Goal: Task Accomplishment & Management: Manage account settings

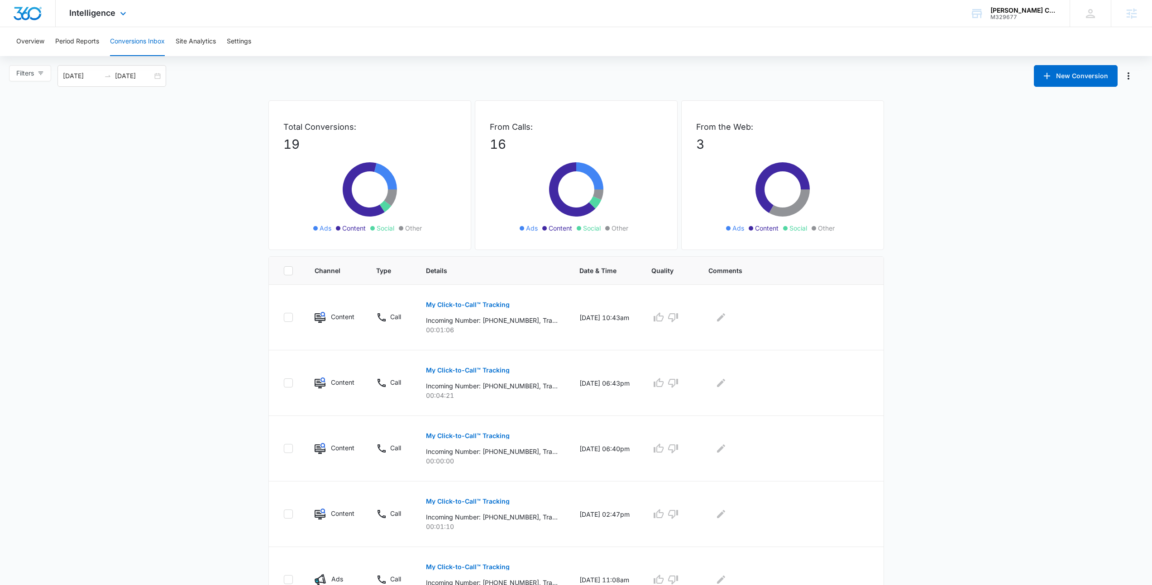
click at [95, 4] on div "Intelligence Apps Reputation Forms CRM Email Social Payments POS Content Ads In…" at bounding box center [99, 13] width 86 height 27
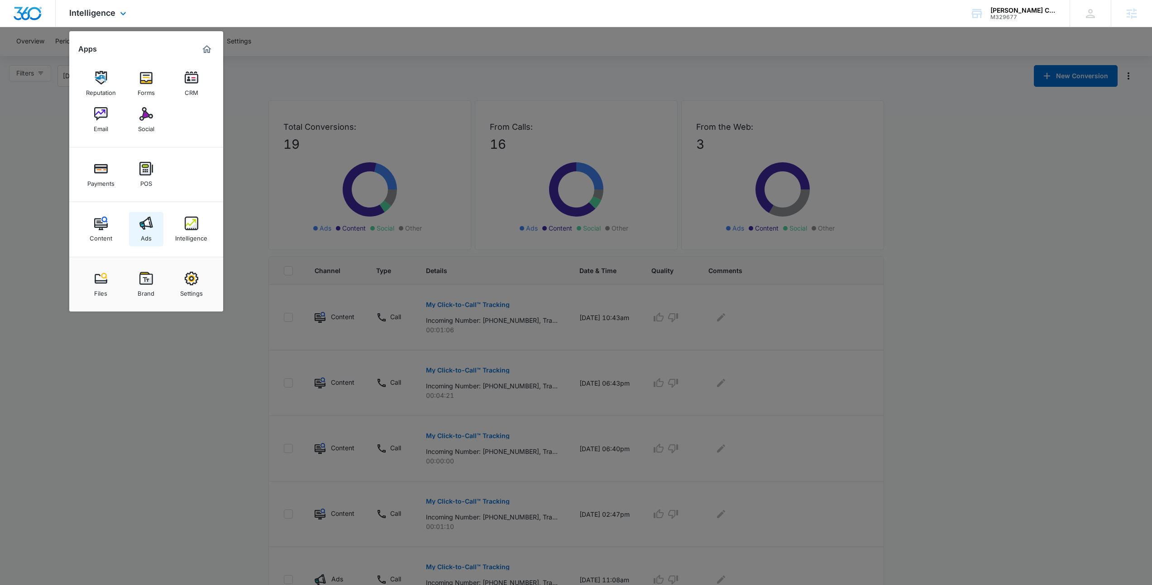
click at [159, 228] on link "Ads" at bounding box center [146, 229] width 34 height 34
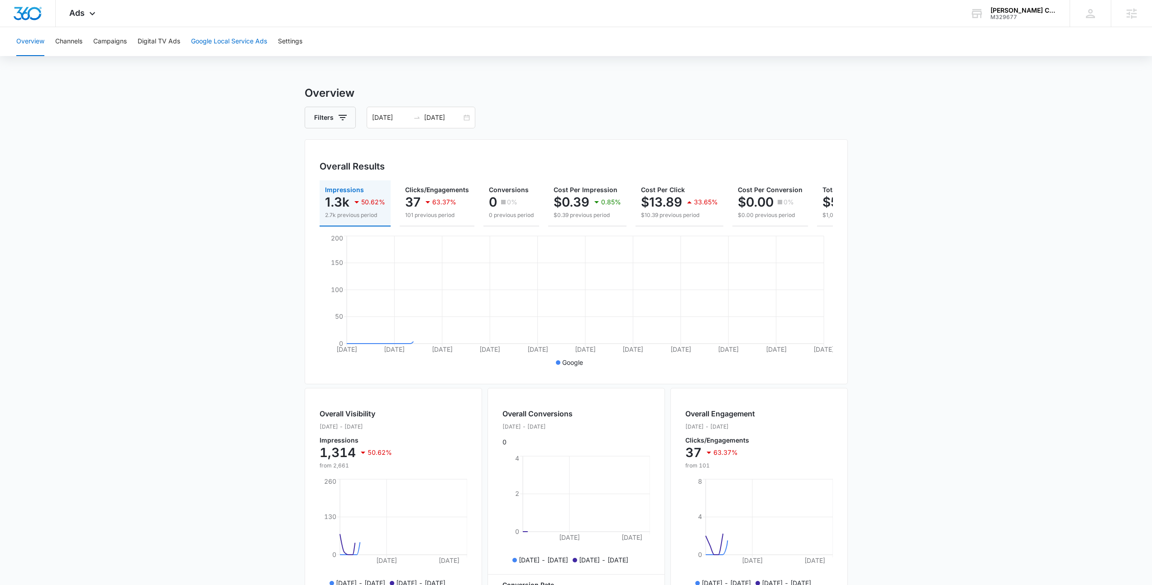
click at [242, 50] on button "Google Local Service Ads" at bounding box center [229, 41] width 76 height 29
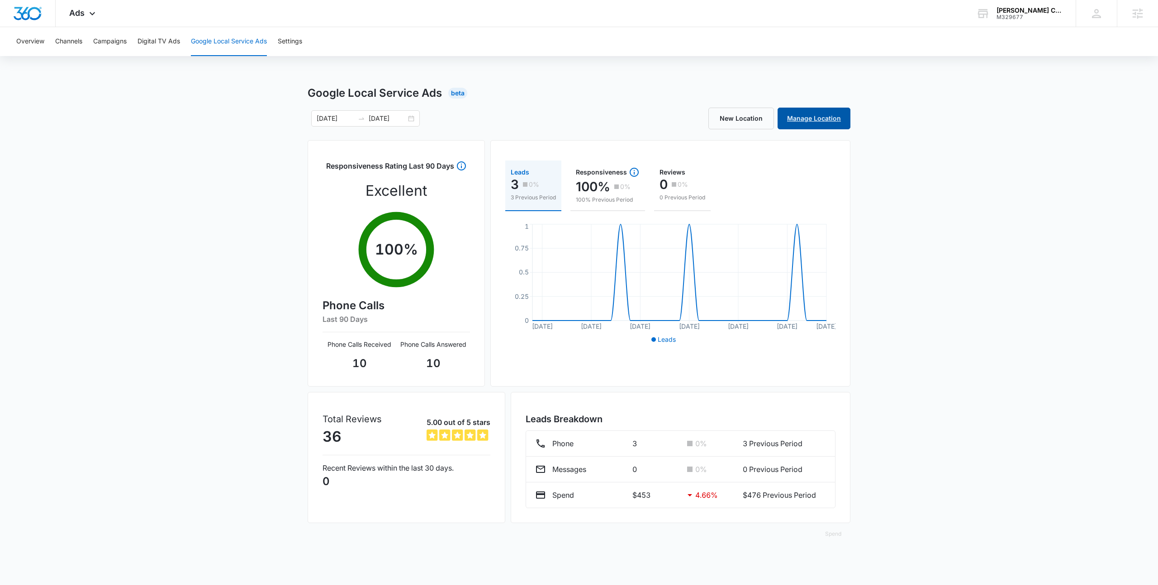
click at [804, 123] on link "Manage Location" at bounding box center [814, 119] width 73 height 22
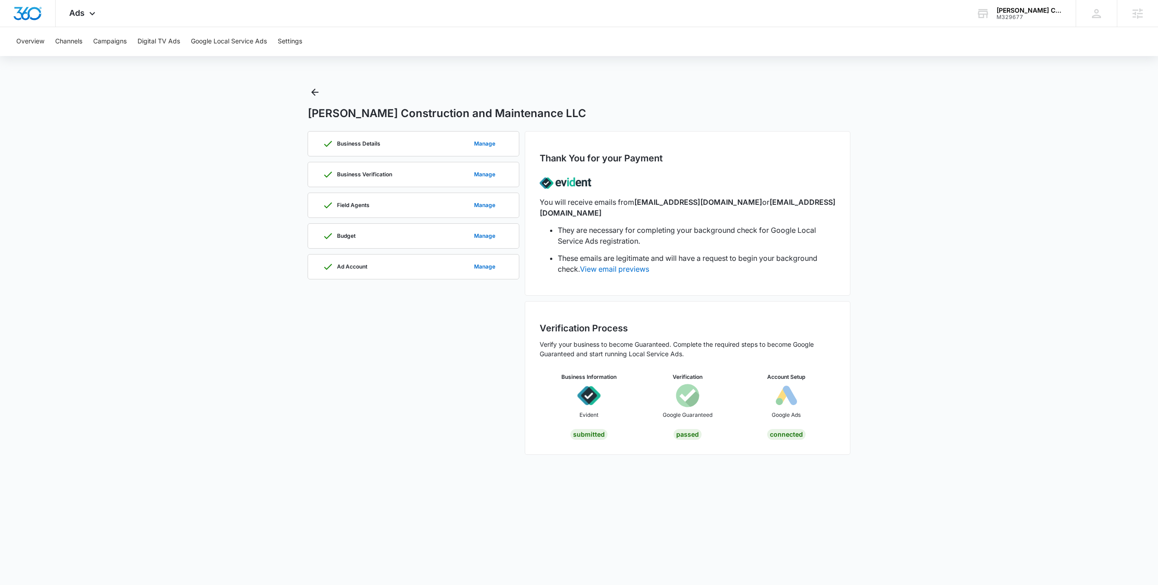
click at [239, 143] on main "Spinosa Construction and Maintenance LLC Business Details Manage Business Verif…" at bounding box center [579, 275] width 1158 height 381
click at [220, 150] on main "Spinosa Construction and Maintenance LLC Business Details Manage Business Verif…" at bounding box center [579, 275] width 1158 height 381
click at [1027, 15] on div "Spinosa Construction and Maintenance LLC M329677" at bounding box center [1030, 14] width 66 height 14
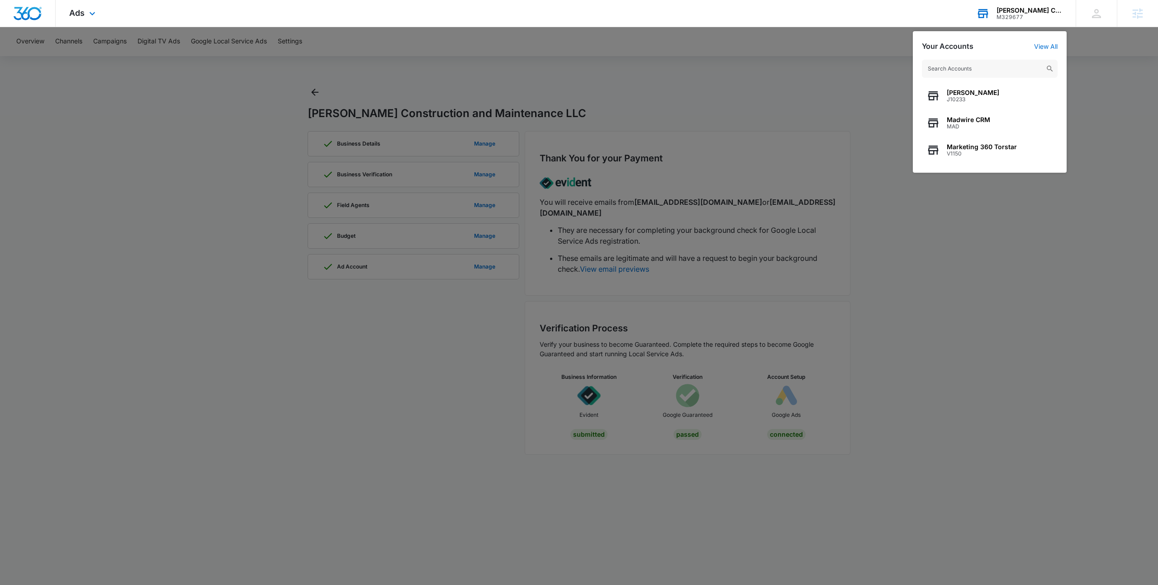
click at [966, 66] on input "text" at bounding box center [990, 69] width 136 height 18
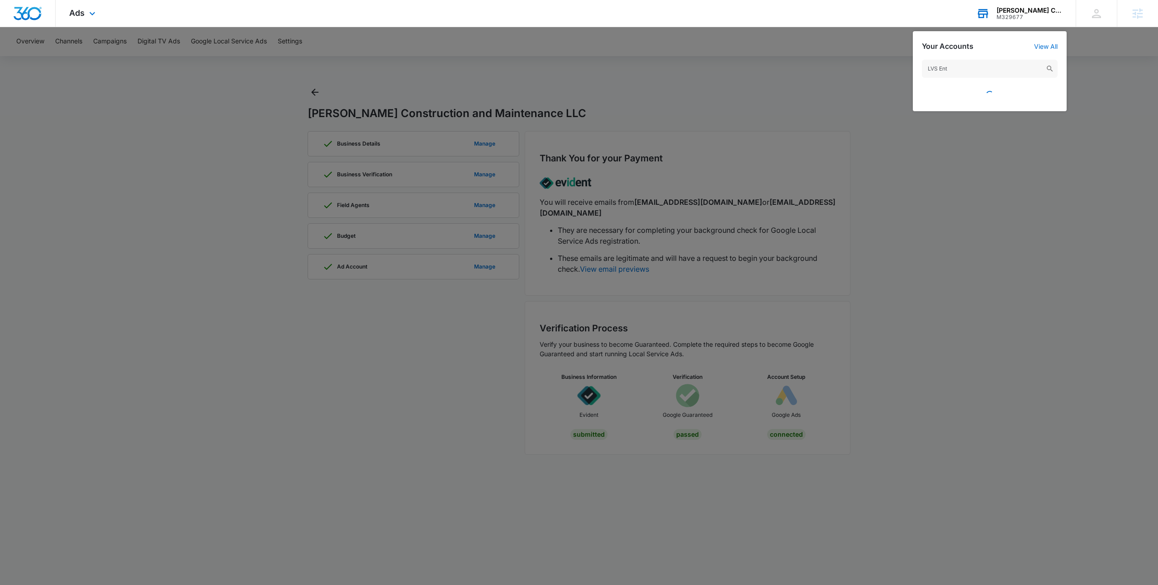
type input "LVS Ent"
click at [976, 94] on div at bounding box center [990, 92] width 136 height 20
click at [585, 81] on div at bounding box center [579, 292] width 1158 height 585
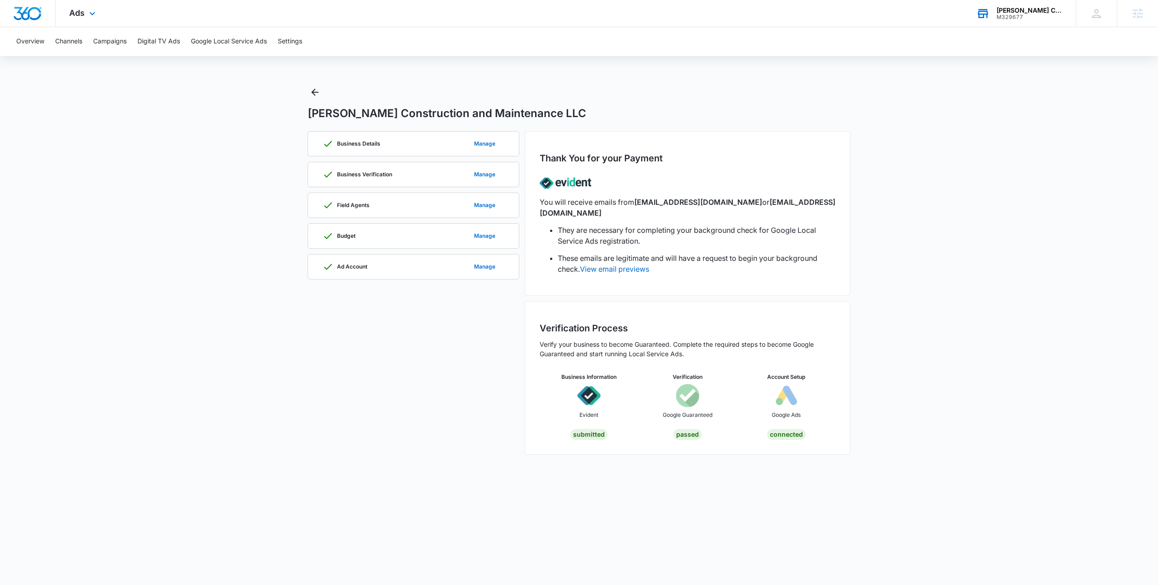
click at [1028, 9] on div "Spinosa Construction and Maintenance LLC" at bounding box center [1030, 10] width 66 height 7
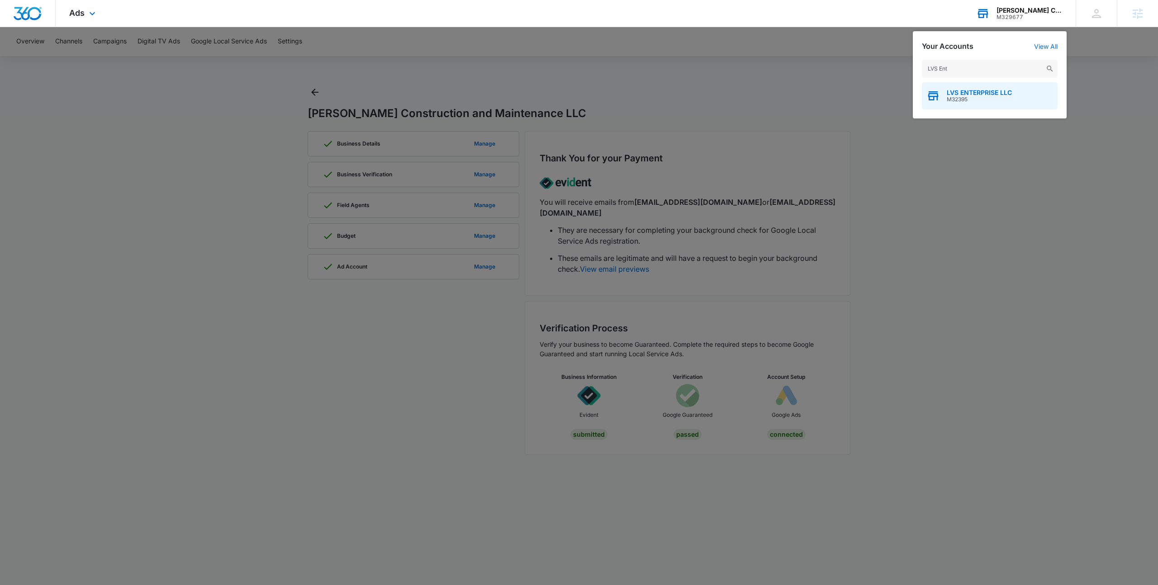
type input "LVS Ent"
click at [971, 97] on span "M32395" at bounding box center [979, 99] width 65 height 6
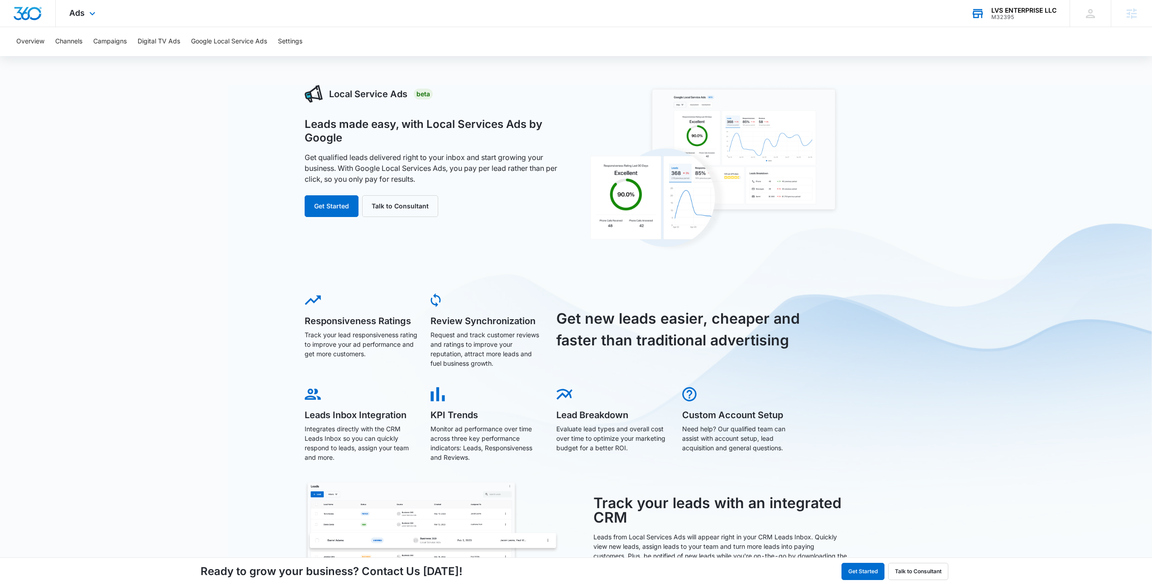
click at [89, 19] on div "Ads Apps Reputation Websites Forms CRM Email Social Shop Payments POS Content A…" at bounding box center [84, 13] width 56 height 27
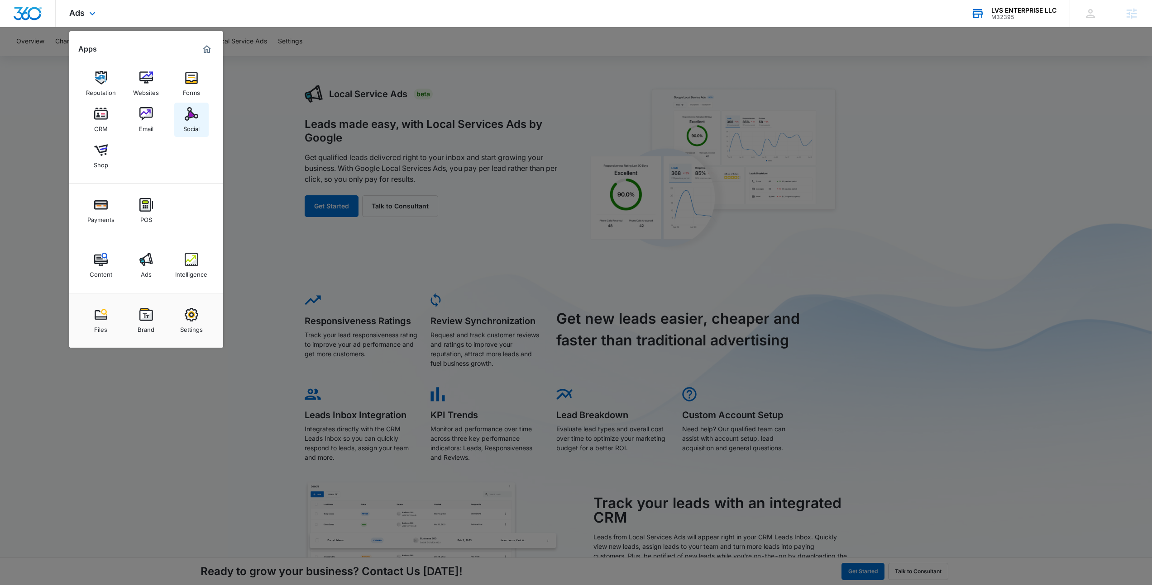
click at [195, 117] on img at bounding box center [192, 114] width 14 height 14
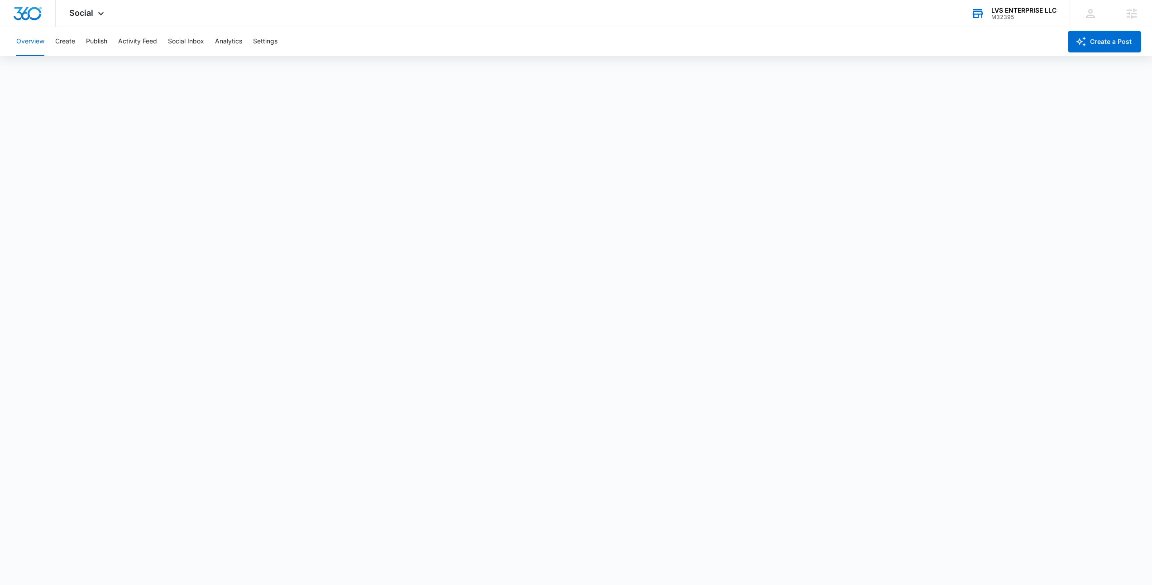
scroll to position [2, 0]
click at [74, 17] on span "Social" at bounding box center [81, 13] width 24 height 10
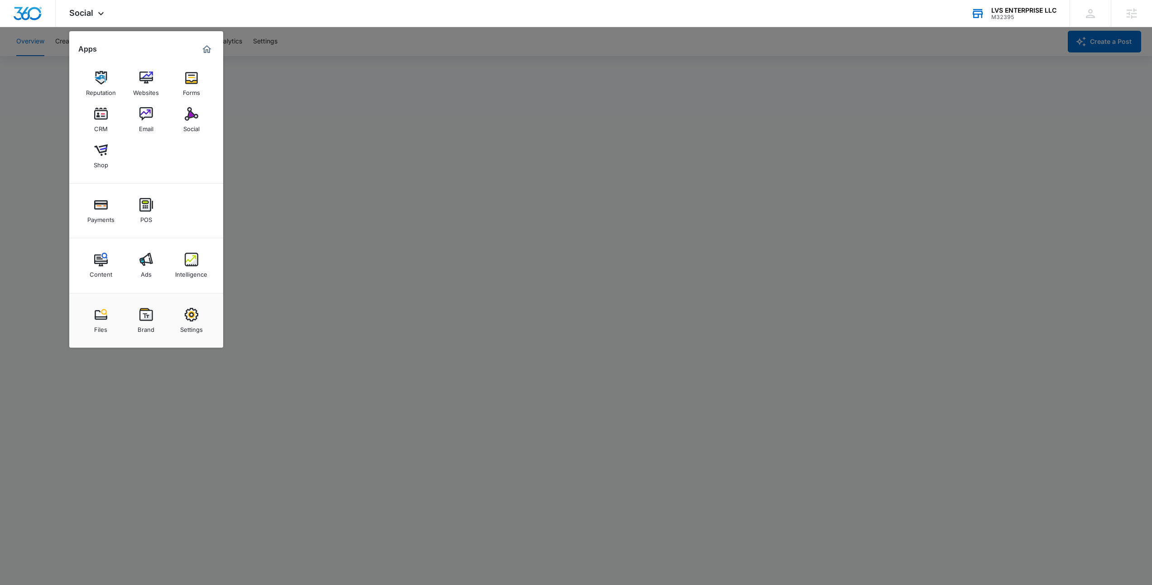
click at [536, 198] on div at bounding box center [576, 292] width 1152 height 585
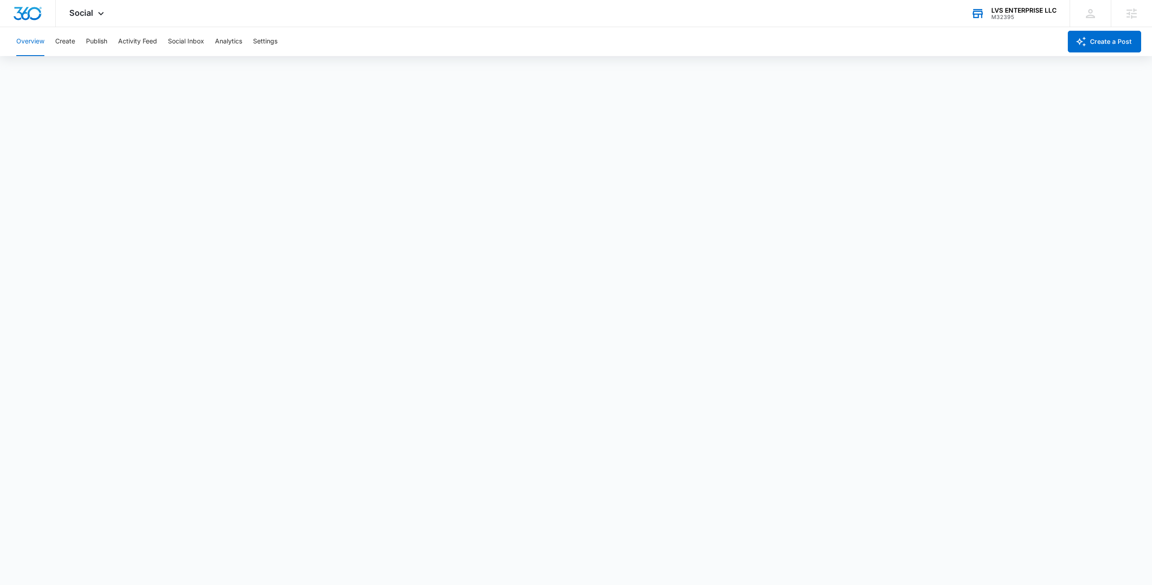
scroll to position [0, 0]
click at [296, 3] on div "Social Apps Reputation Websites Forms CRM Email Social Shop Payments POS Conten…" at bounding box center [576, 13] width 1152 height 27
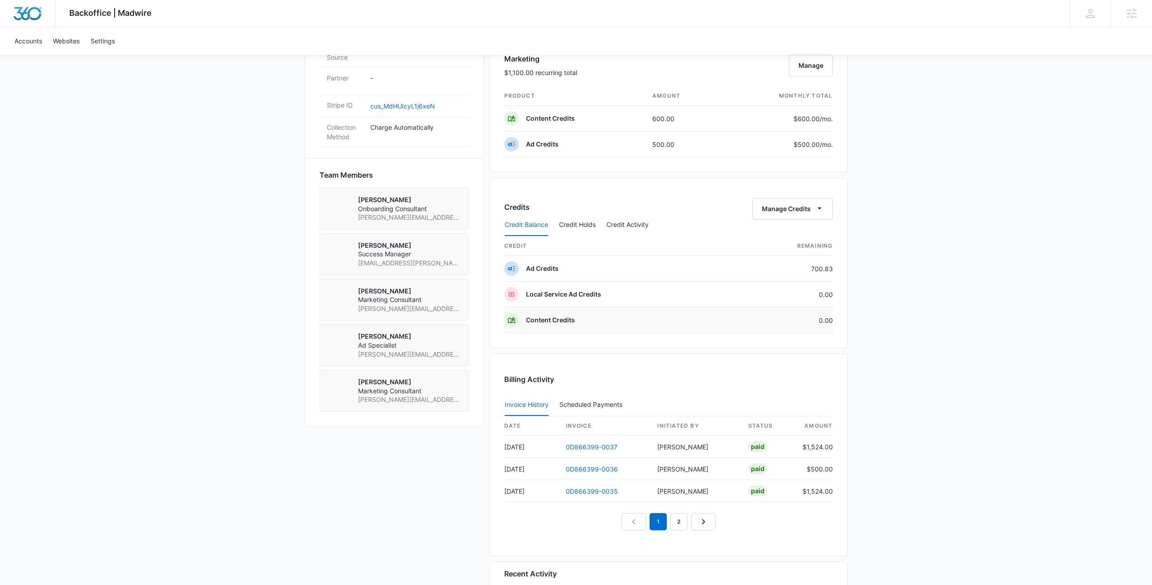
scroll to position [591, 0]
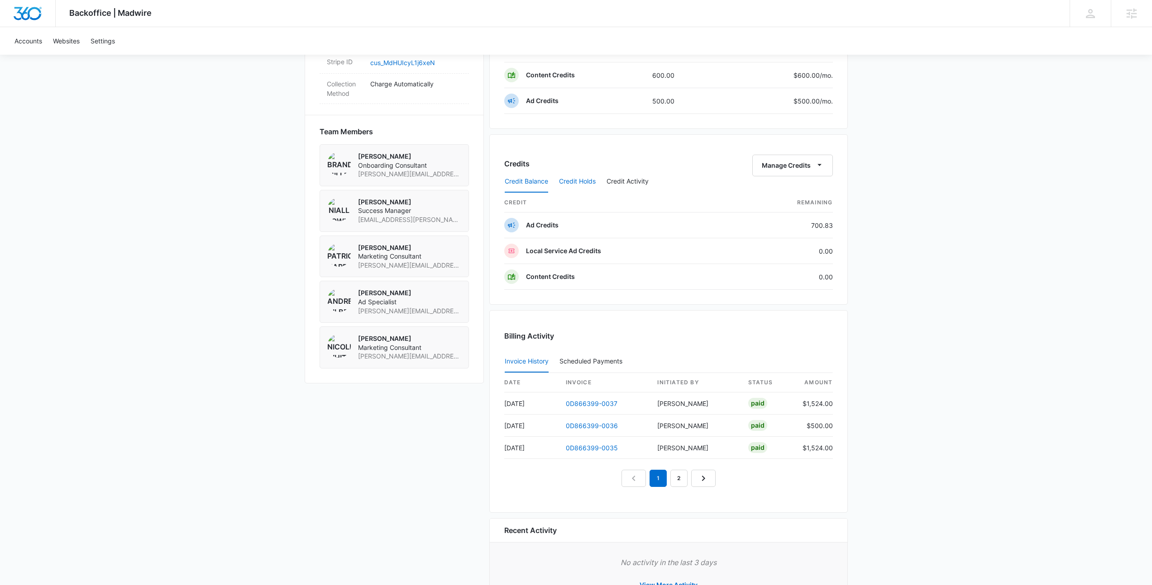
click at [577, 186] on button "Credit Holds" at bounding box center [577, 182] width 37 height 22
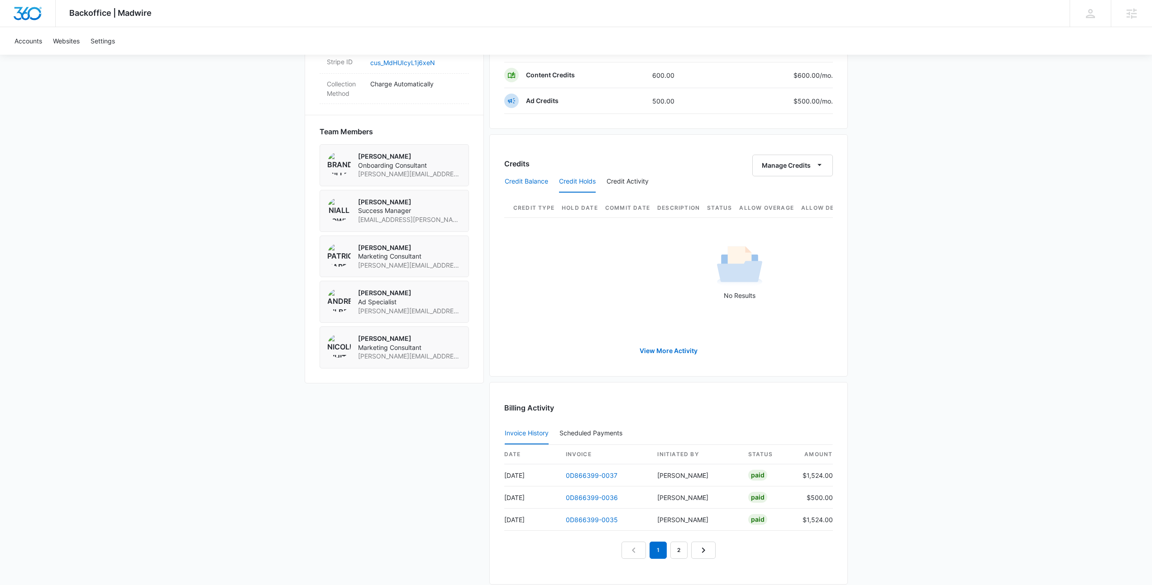
click at [540, 183] on button "Credit Balance" at bounding box center [525, 182] width 43 height 22
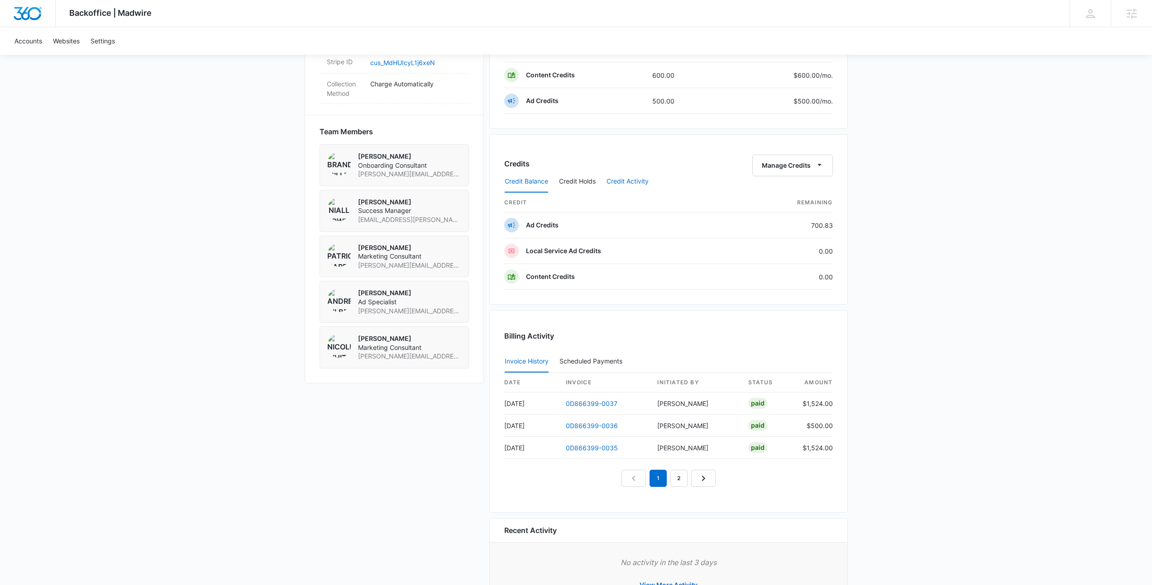
click at [624, 186] on button "Credit Activity" at bounding box center [627, 182] width 42 height 22
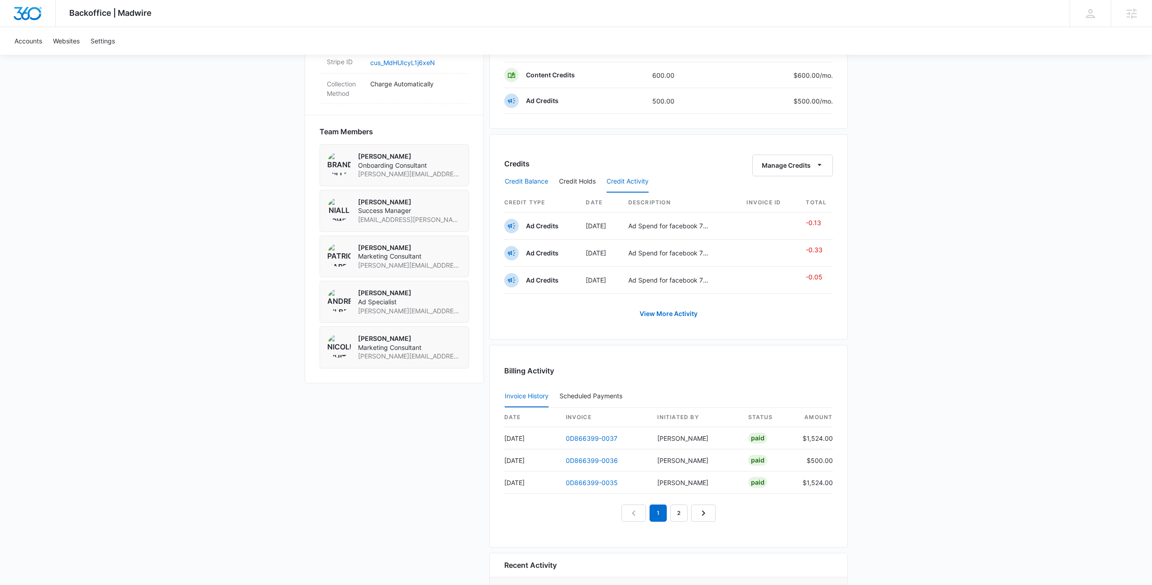
click at [529, 182] on button "Credit Balance" at bounding box center [525, 182] width 43 height 22
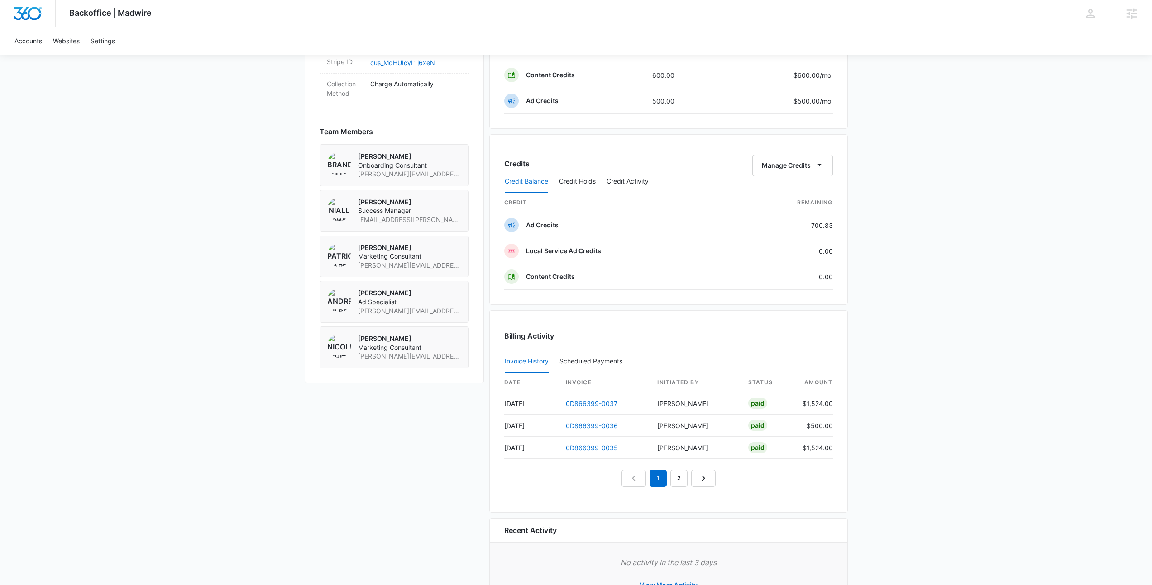
click at [715, 174] on div "Credit Balance Credit Holds Credit Activity" at bounding box center [668, 182] width 328 height 23
click at [640, 179] on button "Credit Activity" at bounding box center [627, 182] width 42 height 22
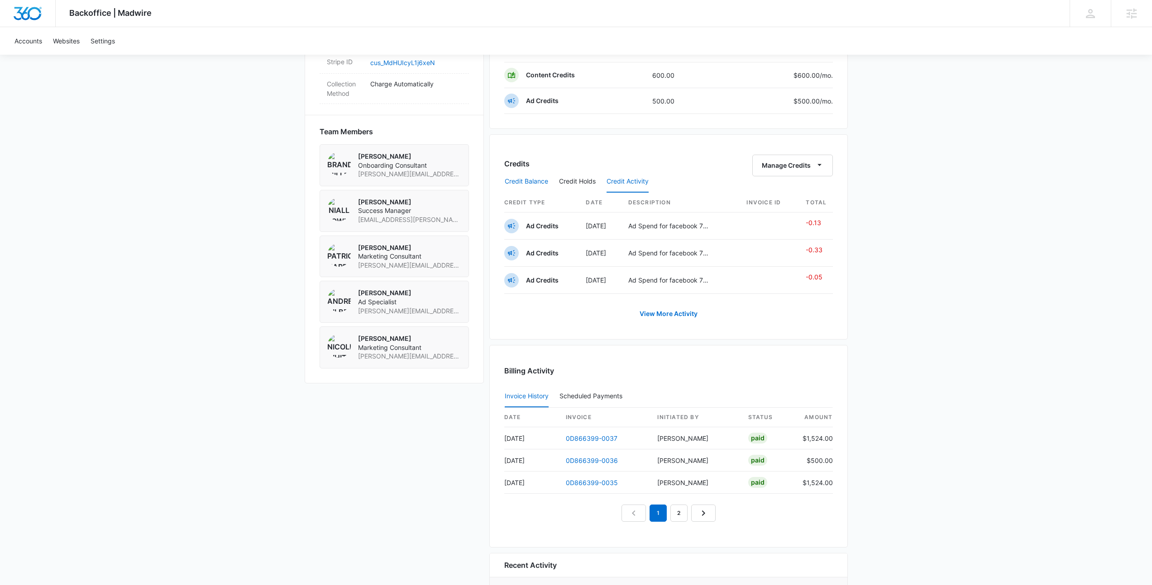
click at [526, 184] on button "Credit Balance" at bounding box center [525, 182] width 43 height 22
